Goal: Task Accomplishment & Management: Manage account settings

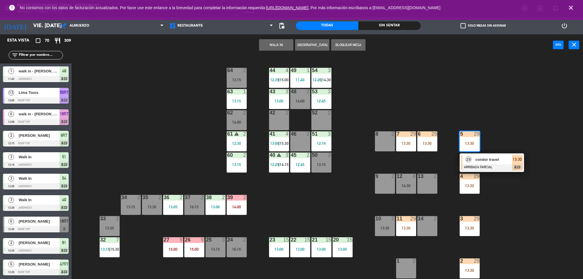
click at [488, 165] on div "29 condor travel ARRIBADA PARCIAL 13:30 chat" at bounding box center [492, 162] width 73 height 19
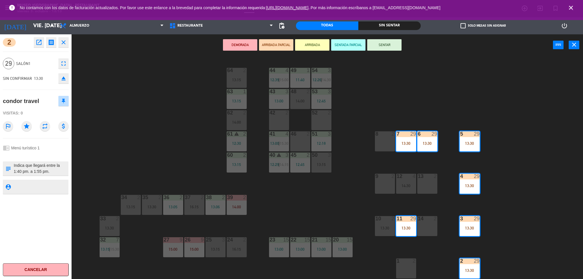
click at [44, 41] on div "open_in_new receipt 1:30 PM vie., [DATE] personas condor travel Mesa 2+3+4+5+6+…" at bounding box center [50, 42] width 37 height 10
click at [43, 40] on button "open_in_new" at bounding box center [39, 42] width 10 height 10
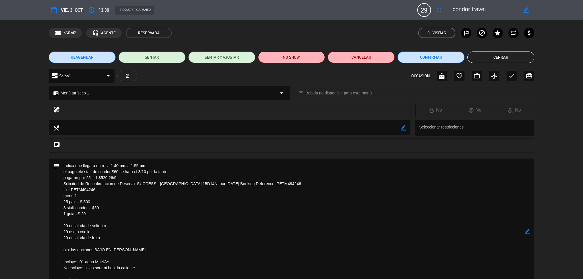
drag, startPoint x: 144, startPoint y: 244, endPoint x: 148, endPoint y: 167, distance: 77.1
click at [148, 167] on textarea at bounding box center [292, 232] width 466 height 147
drag, startPoint x: 177, startPoint y: 126, endPoint x: 192, endPoint y: 106, distance: 25.8
click at [192, 106] on div "calendar_today vie. 3, oct. access_time 13:30 REQUERIR GARANTÍA 29 condor trave…" at bounding box center [291, 139] width 583 height 279
click at [508, 62] on button "Cerrar" at bounding box center [501, 57] width 67 height 11
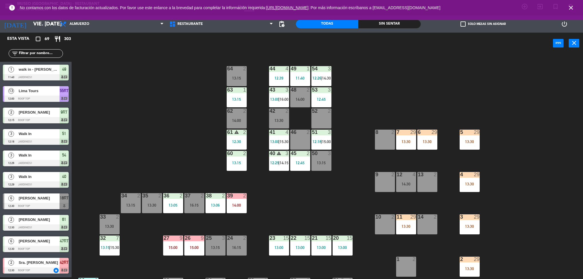
scroll to position [478, 0]
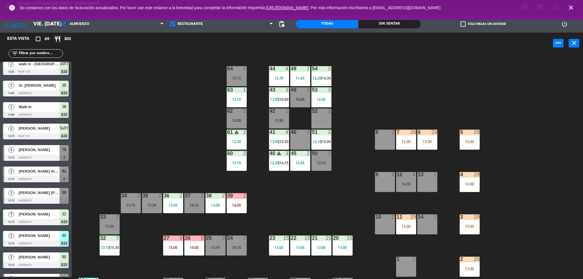
click at [349, 241] on div "15" at bounding box center [350, 238] width 6 height 5
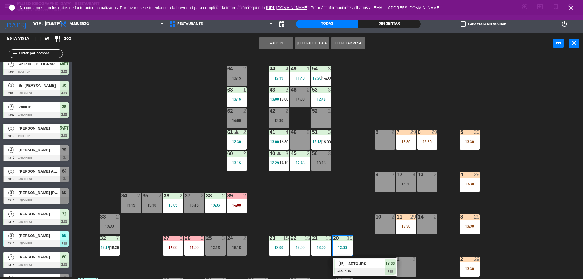
click at [363, 268] on div "15 SETOURS SENTADA 13:00 chat" at bounding box center [364, 267] width 73 height 19
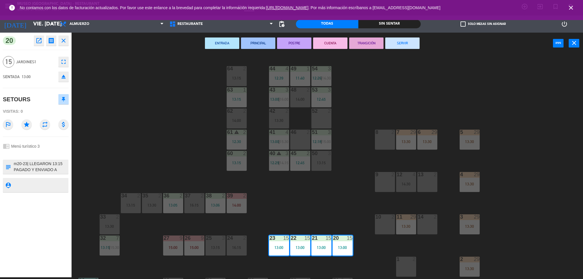
click at [41, 40] on icon "open_in_new" at bounding box center [39, 40] width 7 height 7
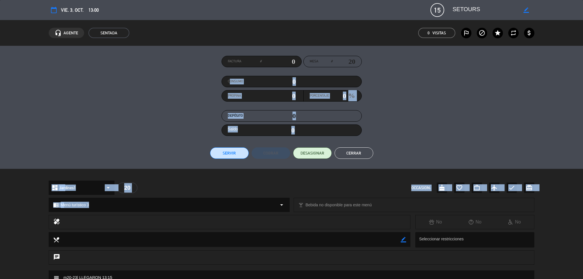
drag, startPoint x: 205, startPoint y: 145, endPoint x: 221, endPoint y: 60, distance: 87.1
click at [221, 60] on div "calendar_today vie. 3, oct. 13:00 15 SETOURS border_color phone mail_outline he…" at bounding box center [291, 139] width 583 height 279
drag, startPoint x: 182, startPoint y: 201, endPoint x: 200, endPoint y: 137, distance: 67.1
click at [200, 137] on div "calendar_today vie. 3, oct. 13:00 15 SETOURS border_color phone mail_outline he…" at bounding box center [291, 139] width 583 height 279
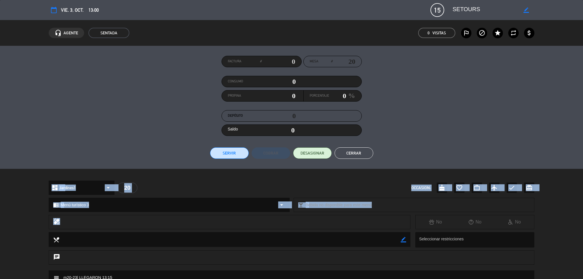
drag, startPoint x: 219, startPoint y: 146, endPoint x: 226, endPoint y: 128, distance: 19.0
click at [226, 128] on div "calendar_today vie. 3, oct. 13:00 15 SETOURS border_color phone mail_outline he…" at bounding box center [291, 139] width 583 height 279
drag, startPoint x: 163, startPoint y: 211, endPoint x: 423, endPoint y: 212, distance: 260.0
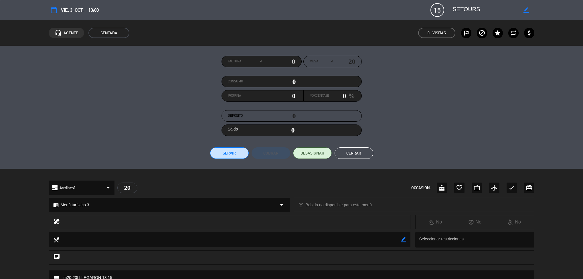
click at [444, 131] on div "Factura # Mesa # 20 Consumo 0 Propina 0 Porcentaje 0 % Depósito 0 Saldo 0 Servi…" at bounding box center [292, 107] width 486 height 103
click at [356, 159] on div "Factura # Mesa # 20 Consumo 0 Propina 0 Porcentaje 0 % Depósito 0 Saldo 0 Servi…" at bounding box center [291, 107] width 583 height 123
click at [366, 152] on button "Cerrar" at bounding box center [354, 152] width 39 height 11
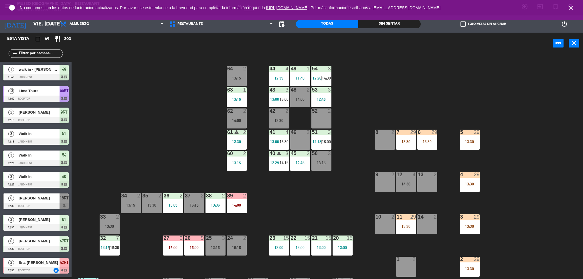
scroll to position [2, 0]
click at [482, 227] on div "44 4 12:39 49 1 11:40 54 3 12:26 | 14:30 64 2 13:15 48 2 14:00 53 3 12:45 63 1 …" at bounding box center [330, 167] width 506 height 223
click at [475, 224] on div "3 29 13:30" at bounding box center [470, 224] width 20 height 20
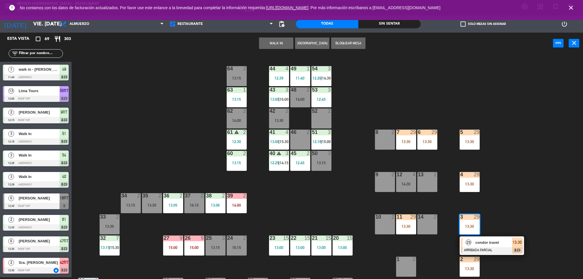
click at [480, 249] on div "29 condor travel ARRIBADA PARCIAL 13:30 chat" at bounding box center [492, 246] width 73 height 19
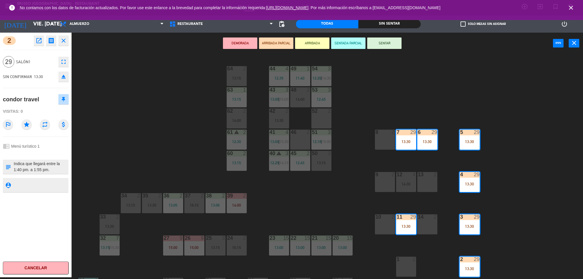
click at [338, 212] on div "44 4 12:39 49 1 11:40 54 3 12:26 | 14:30 64 2 13:15 48 2 14:00 53 3 12:45 63 1 …" at bounding box center [330, 167] width 506 height 223
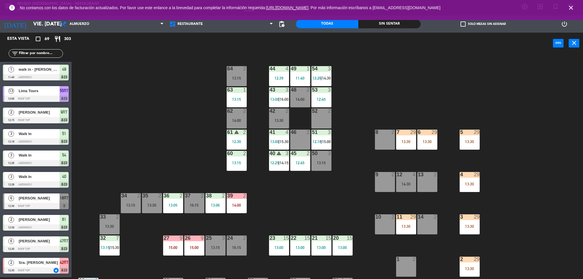
scroll to position [478, 0]
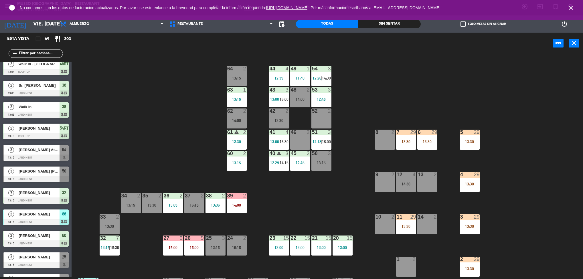
click at [408, 228] on div "13:30" at bounding box center [406, 226] width 20 height 4
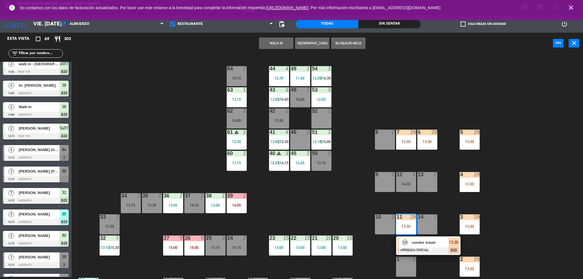
click at [439, 246] on div "29 condor travel ARRIBADA PARCIAL 13:30 chat" at bounding box center [428, 246] width 73 height 19
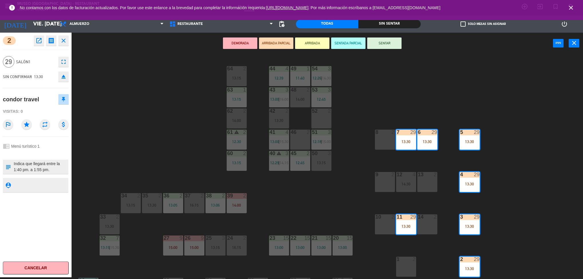
click at [37, 48] on div "2 open_in_new receipt 1:30 PM vie., [DATE] personas condor travel Mesa 2+3+4+5+…" at bounding box center [36, 155] width 72 height 245
click at [39, 42] on icon "open_in_new" at bounding box center [39, 40] width 7 height 7
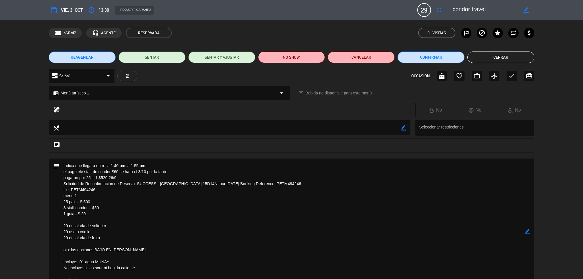
drag, startPoint x: 336, startPoint y: 215, endPoint x: 338, endPoint y: 227, distance: 12.2
click at [336, 216] on textarea at bounding box center [292, 232] width 466 height 147
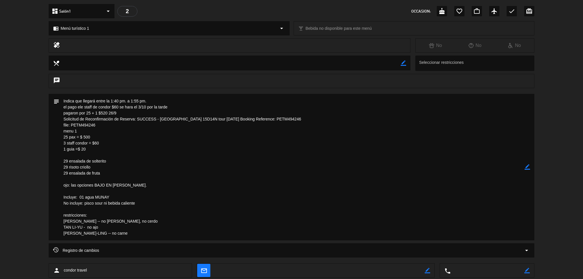
scroll to position [115, 0]
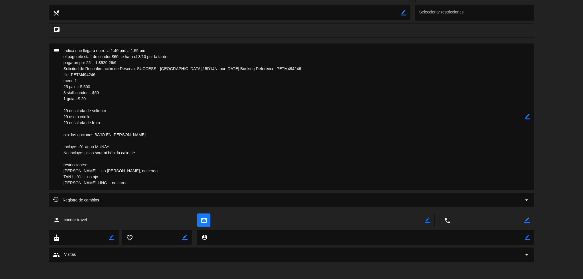
drag, startPoint x: 338, startPoint y: 227, endPoint x: 329, endPoint y: 279, distance: 52.6
click at [329, 279] on div "calendar_today vie. 3, oct. access_time 13:30 REQUERIR GARANTÍA 29 condor trave…" at bounding box center [291, 139] width 583 height 279
click at [243, 133] on textarea at bounding box center [292, 117] width 466 height 147
click at [404, 160] on textarea at bounding box center [292, 117] width 466 height 147
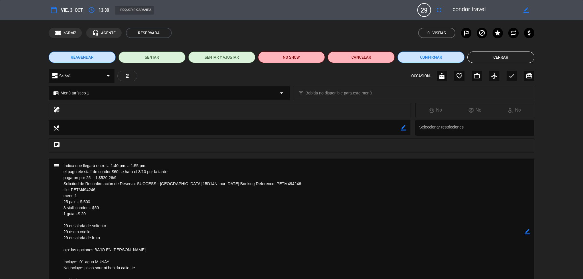
drag, startPoint x: 415, startPoint y: 124, endPoint x: 416, endPoint y: -27, distance: 150.3
click at [416, 0] on html "close × Museo Larco Café - Restaurant × chrome_reader_mode Listado de Reservas …" at bounding box center [291, 139] width 583 height 279
click at [514, 55] on button "Cerrar" at bounding box center [501, 57] width 67 height 11
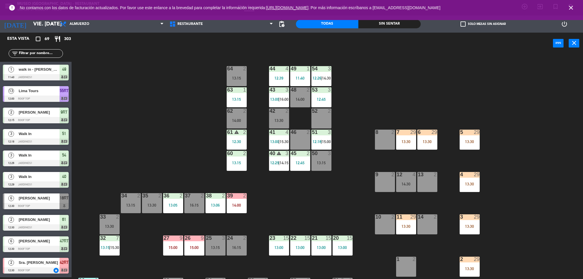
scroll to position [478, 0]
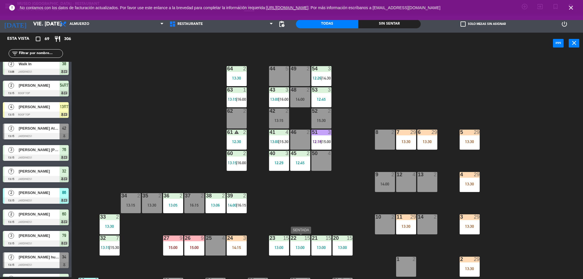
click at [282, 193] on div "44 5 49 2 54 3 12:26 | 14:30 64 2 13:30 48 2 14:00 53 3 12:45 63 1 13:15 | 16:0…" at bounding box center [330, 167] width 506 height 223
click at [308, 157] on div "45 2 12:45" at bounding box center [300, 161] width 20 height 20
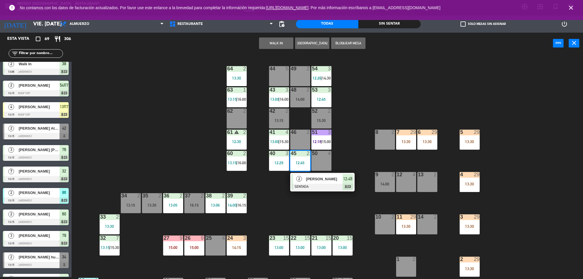
click at [276, 214] on div "44 5 49 2 54 3 12:26 | 14:30 64 2 13:30 48 2 14:00 53 3 12:45 63 1 13:15 | 16:0…" at bounding box center [330, 167] width 506 height 223
